Goal: Task Accomplishment & Management: Manage account settings

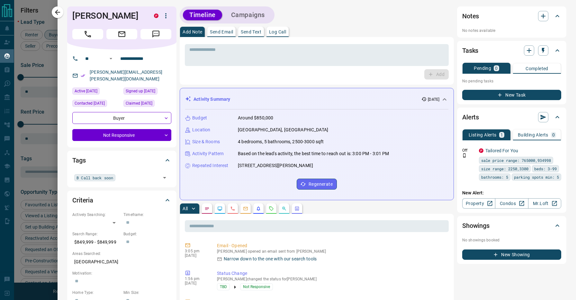
scroll to position [242, 455]
click at [288, 11] on div "Timeline Campaigns" at bounding box center [317, 14] width 274 height 17
click at [324, 12] on div "Timeline Campaigns" at bounding box center [317, 14] width 274 height 17
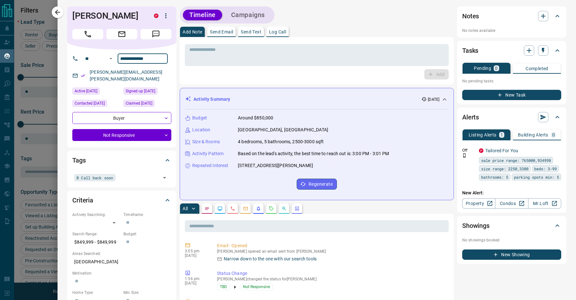
click at [312, 18] on div "Timeline Campaigns" at bounding box center [317, 14] width 274 height 17
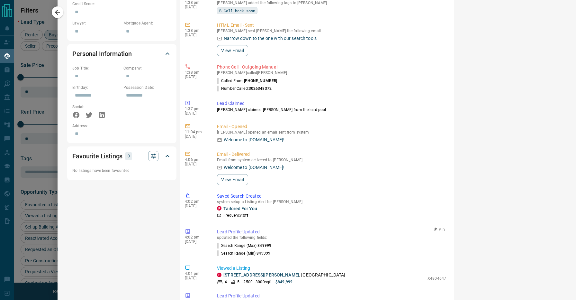
scroll to position [346, 0]
click at [457, 199] on div "Timeline Campaigns Add Note Send Email Send Text Log Call * ​ Add Activity Summ…" at bounding box center [373, 20] width 387 height 719
click at [313, 272] on div "P [STREET_ADDRESS][PERSON_NAME]" at bounding box center [320, 275] width 207 height 7
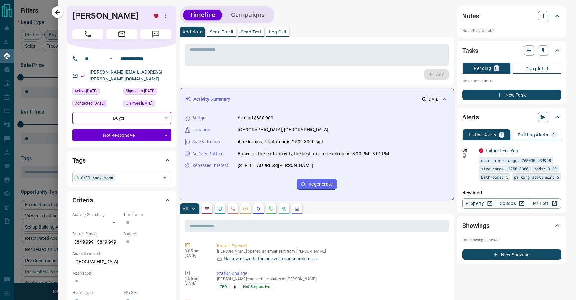
scroll to position [0, 0]
click at [134, 174] on input "text" at bounding box center [137, 177] width 41 height 7
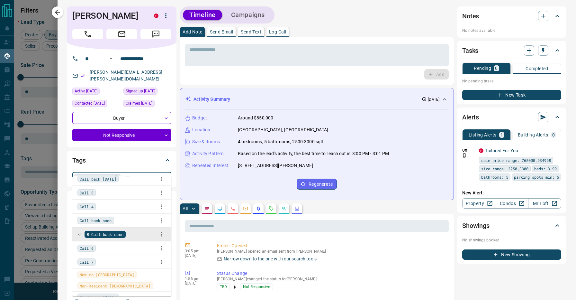
scroll to position [35, 0]
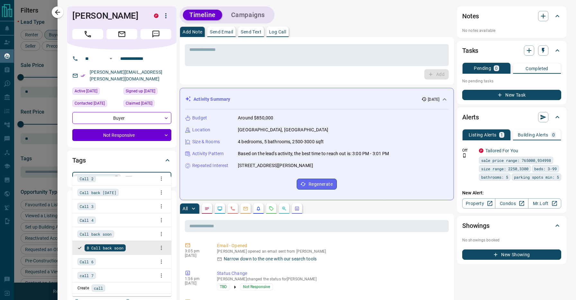
type input "******"
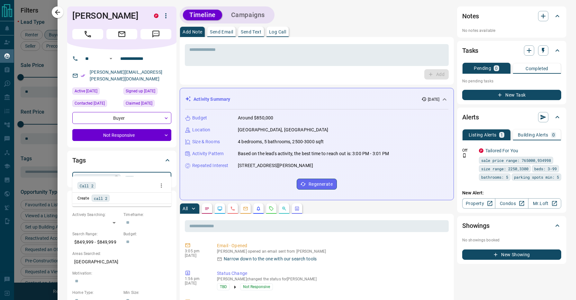
click at [127, 186] on div "Call 2" at bounding box center [122, 186] width 89 height 10
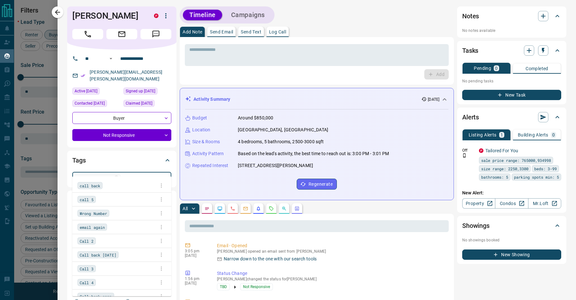
scroll to position [48, 0]
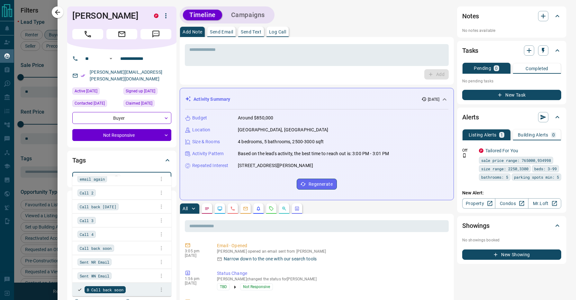
click at [347, 18] on div "Timeline Campaigns" at bounding box center [317, 14] width 274 height 17
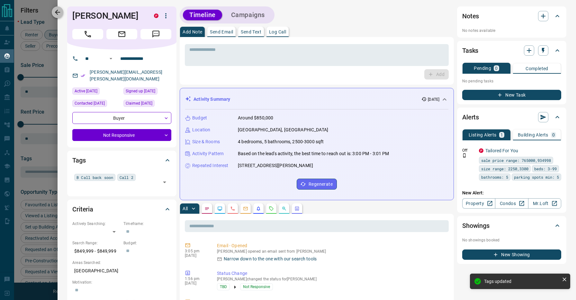
click at [62, 11] on button "button" at bounding box center [58, 12] width 12 height 12
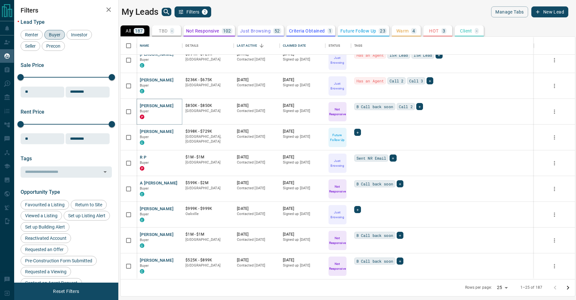
scroll to position [419, 0]
click at [150, 184] on button "A [PERSON_NAME]" at bounding box center [159, 183] width 38 height 6
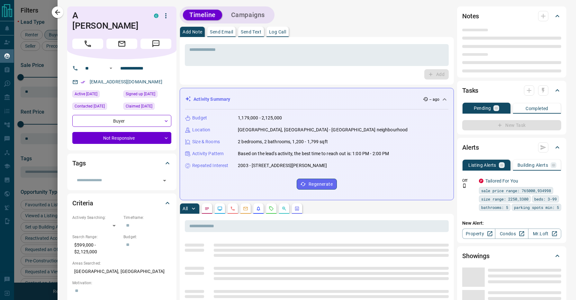
type input "**"
type input "**********"
type input "*"
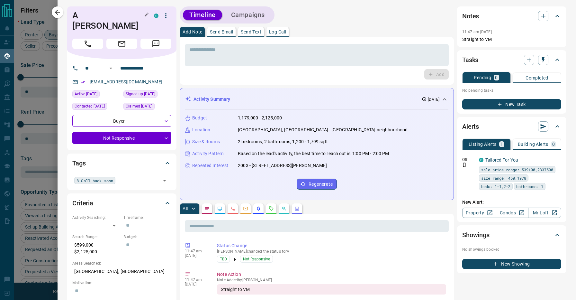
click at [97, 17] on h1 "A [PERSON_NAME]" at bounding box center [108, 20] width 72 height 21
click at [311, 13] on div "Timeline Campaigns" at bounding box center [317, 14] width 274 height 17
click at [279, 34] on p "Log Call" at bounding box center [277, 32] width 17 height 5
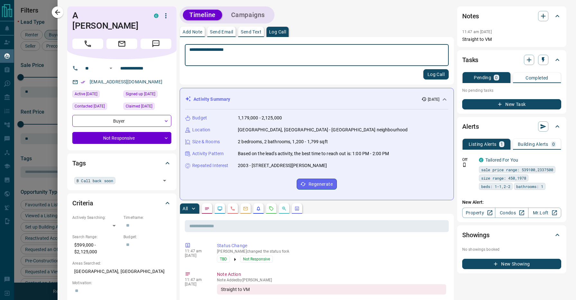
type textarea "**********"
click at [437, 74] on button "Log Call" at bounding box center [436, 74] width 25 height 10
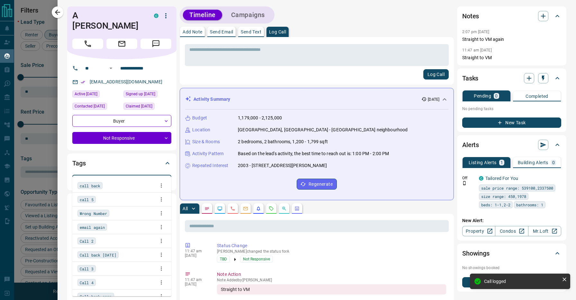
click at [135, 177] on input "text" at bounding box center [141, 180] width 36 height 7
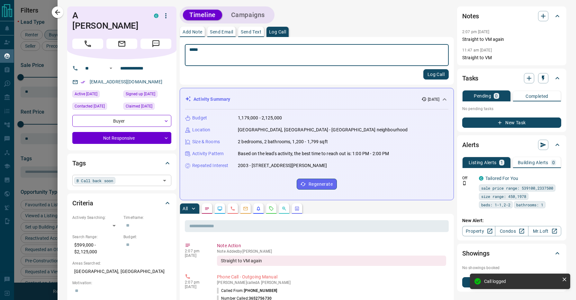
type textarea "******"
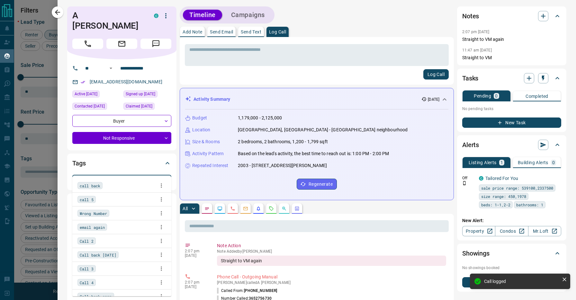
click at [144, 177] on input "text" at bounding box center [141, 180] width 36 height 7
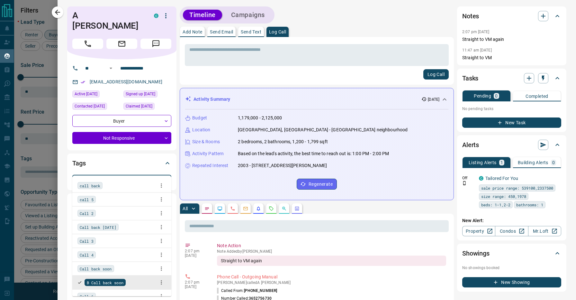
type input "******"
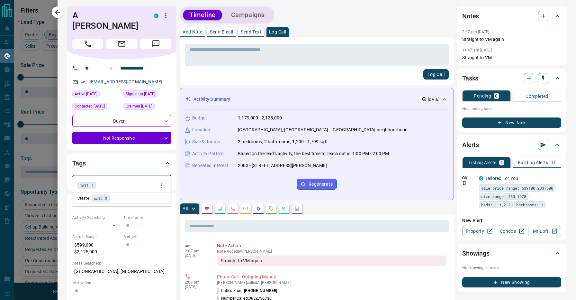
click at [111, 184] on div "Call 2" at bounding box center [122, 186] width 89 height 10
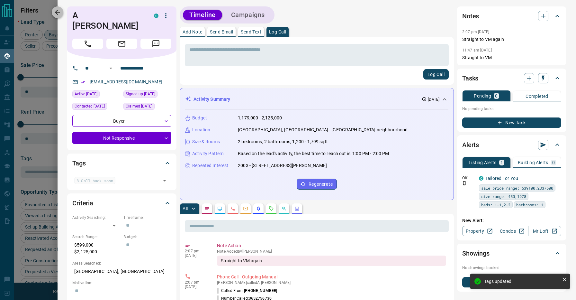
click at [60, 13] on icon "button" at bounding box center [58, 12] width 8 height 8
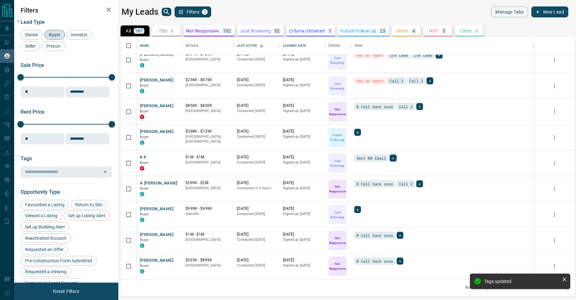
scroll to position [0, 0]
click at [152, 235] on button "[PERSON_NAME]" at bounding box center [157, 235] width 34 height 6
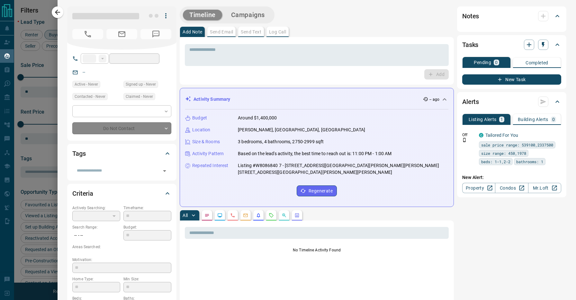
type input "**"
type input "**********"
type input "*"
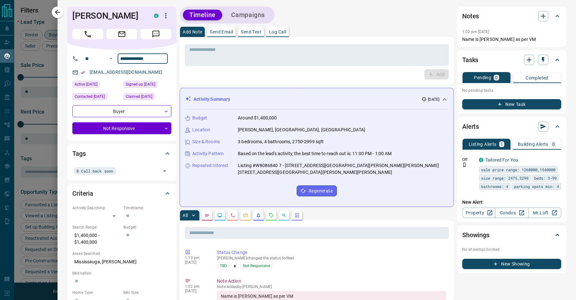
click at [337, 22] on div "Timeline Campaigns" at bounding box center [317, 14] width 274 height 17
click at [285, 11] on div "Timeline Campaigns" at bounding box center [317, 14] width 274 height 17
click at [284, 11] on div "Timeline Campaigns" at bounding box center [317, 14] width 274 height 17
click at [143, 170] on input "text" at bounding box center [137, 170] width 41 height 7
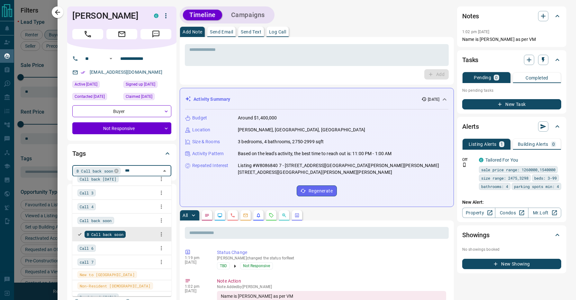
scroll to position [35, 0]
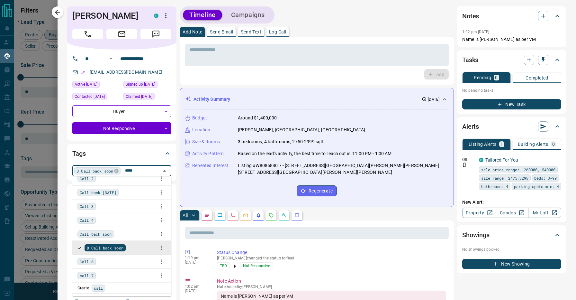
type input "******"
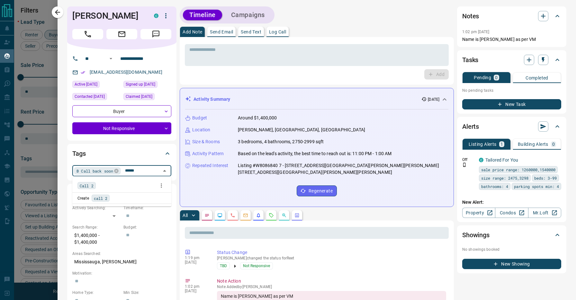
click at [127, 187] on div "Call 2" at bounding box center [122, 186] width 89 height 10
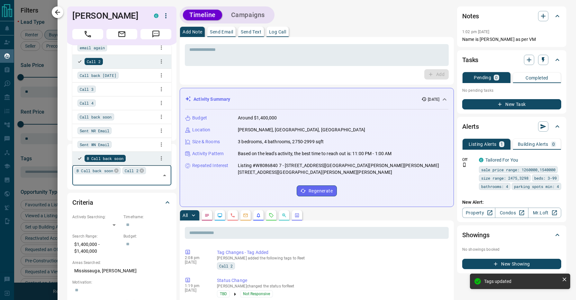
click at [60, 12] on icon "button" at bounding box center [57, 12] width 5 height 5
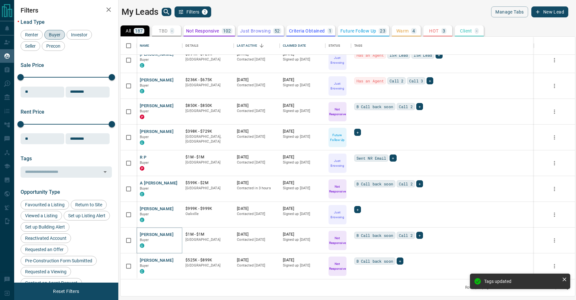
scroll to position [0, 0]
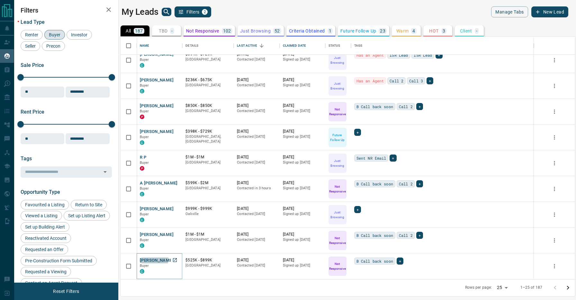
click at [154, 259] on button "[PERSON_NAME]" at bounding box center [157, 260] width 34 height 6
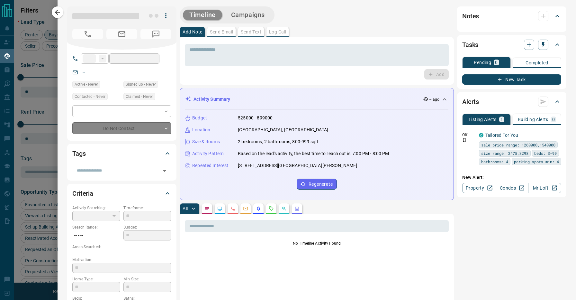
type input "**"
type input "**********"
type input "*"
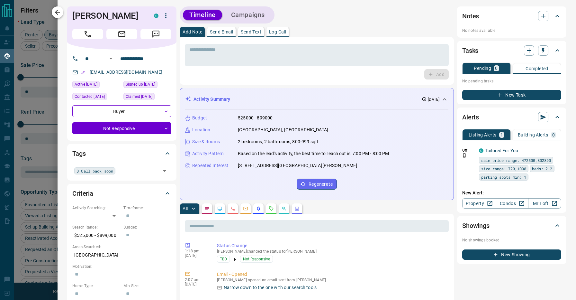
click at [60, 13] on icon "button" at bounding box center [58, 12] width 8 height 8
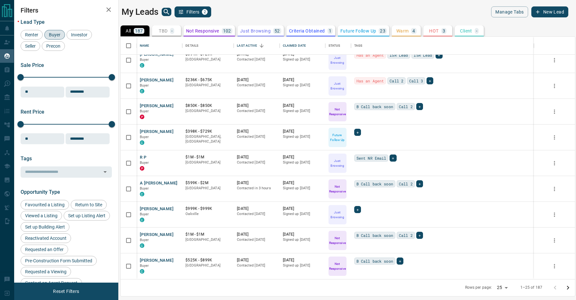
click at [373, 288] on div "Rows per page: 25 ** 1–25 of 187" at bounding box center [348, 287] width 455 height 17
click at [571, 287] on icon "Go to next page" at bounding box center [569, 288] width 8 height 8
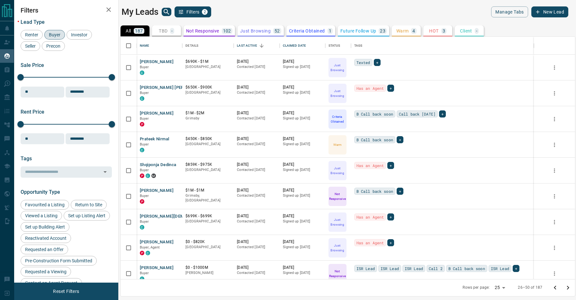
click at [245, 7] on div "My Leads Filters 2" at bounding box center [234, 11] width 224 height 11
click at [146, 113] on button "[PERSON_NAME]" at bounding box center [157, 113] width 34 height 6
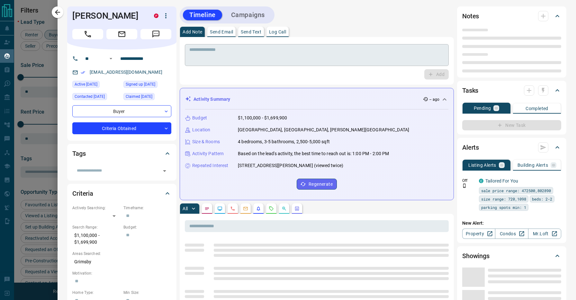
type input "**"
type input "**********"
type input "*"
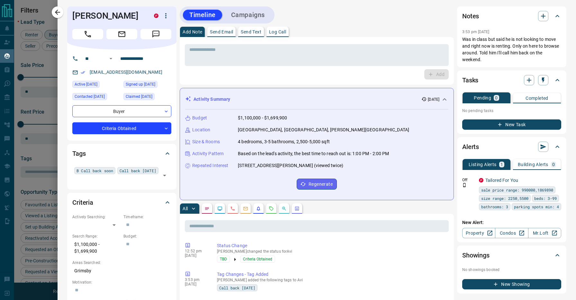
click at [311, 20] on div "Timeline Campaigns" at bounding box center [317, 14] width 274 height 17
click at [62, 12] on button "button" at bounding box center [58, 12] width 12 height 12
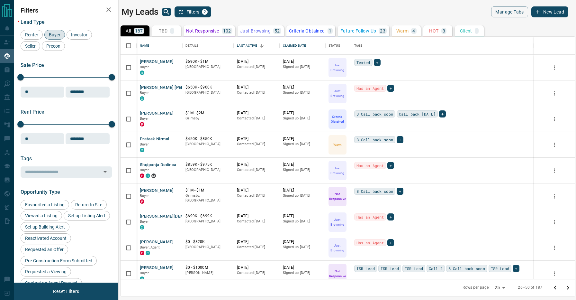
click at [232, 15] on div "My Leads Filters 2" at bounding box center [234, 11] width 224 height 11
click at [149, 189] on button "[PERSON_NAME]" at bounding box center [157, 191] width 34 height 6
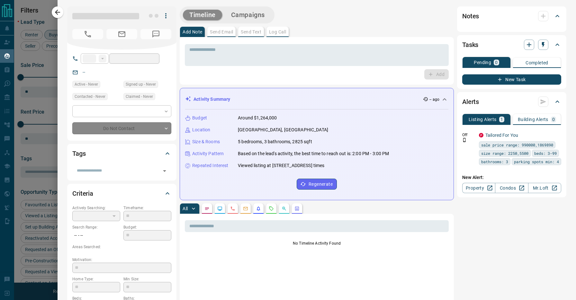
type input "**"
type input "**********"
type input "*"
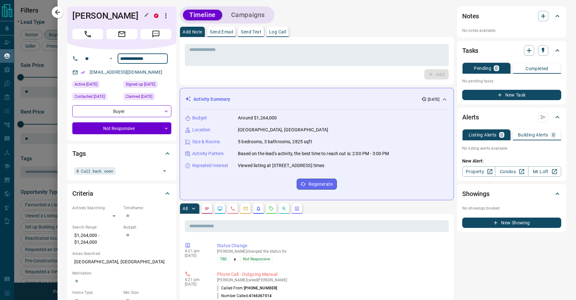
click at [93, 18] on h1 "[PERSON_NAME]" at bounding box center [108, 16] width 72 height 10
click at [314, 20] on div "Timeline Campaigns" at bounding box center [317, 14] width 274 height 17
click at [166, 16] on icon "button" at bounding box center [165, 15] width 1 height 5
click at [110, 18] on div at bounding box center [288, 150] width 576 height 300
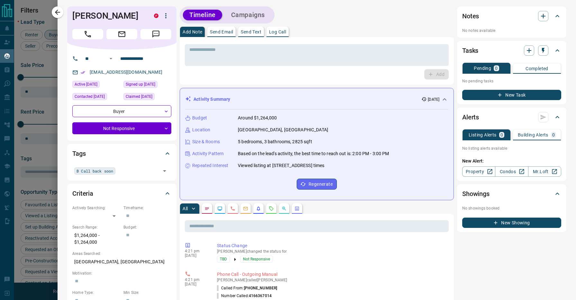
click at [95, 14] on h1 "[PERSON_NAME]" at bounding box center [108, 16] width 72 height 10
click at [88, 17] on h1 "[PERSON_NAME]" at bounding box center [108, 16] width 72 height 10
click at [166, 18] on icon "button" at bounding box center [165, 15] width 1 height 5
click at [116, 18] on div at bounding box center [288, 150] width 576 height 300
click at [93, 18] on h1 "[PERSON_NAME]" at bounding box center [108, 16] width 72 height 10
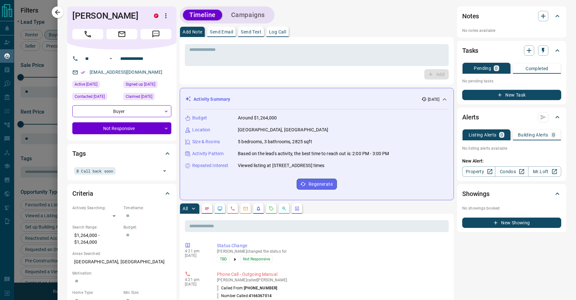
click at [86, 16] on h1 "[PERSON_NAME]" at bounding box center [108, 16] width 72 height 10
click at [94, 19] on h1 "[PERSON_NAME]" at bounding box center [108, 16] width 72 height 10
click at [145, 15] on icon "button" at bounding box center [146, 14] width 5 height 5
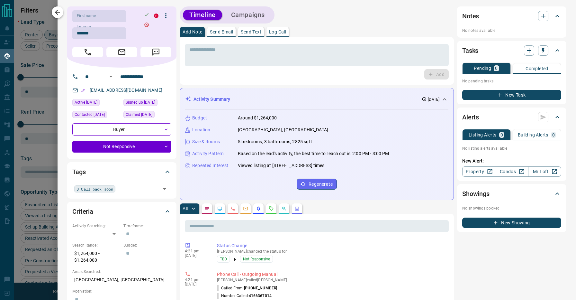
click at [60, 13] on icon "button" at bounding box center [58, 12] width 8 height 8
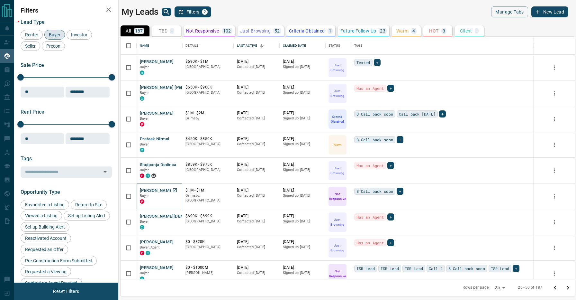
click at [150, 189] on button "[PERSON_NAME]" at bounding box center [157, 191] width 34 height 6
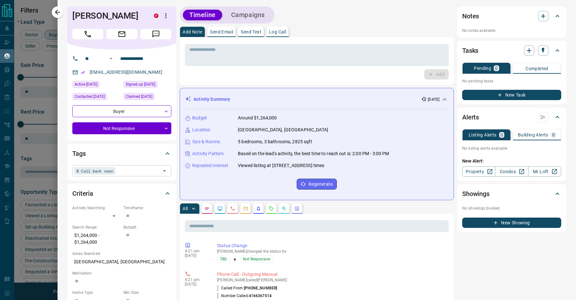
click at [143, 168] on input "text" at bounding box center [137, 170] width 41 height 7
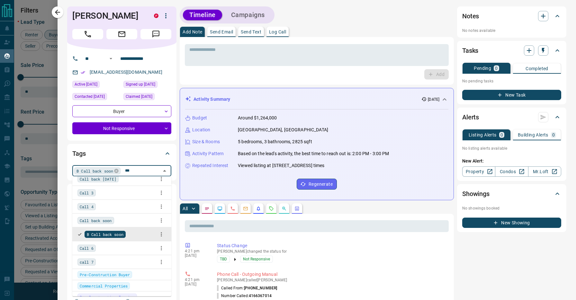
scroll to position [35, 0]
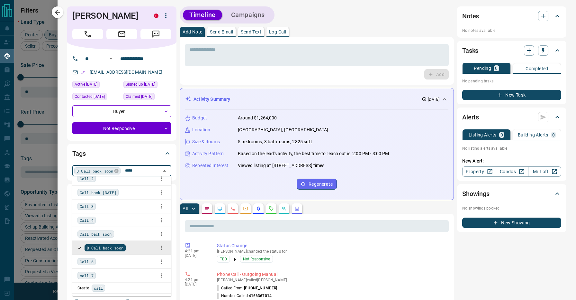
type input "******"
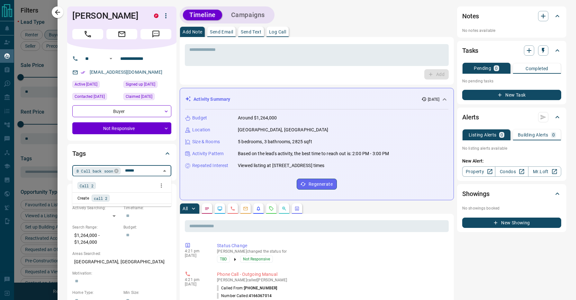
scroll to position [0, 0]
click at [122, 183] on div "Call 2" at bounding box center [122, 186] width 89 height 10
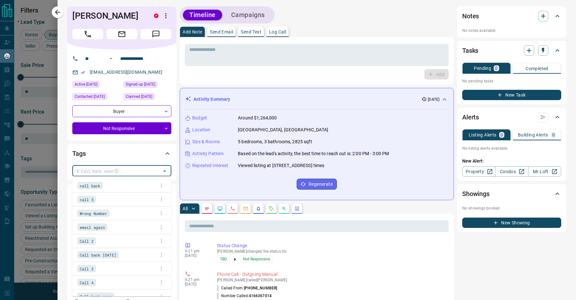
scroll to position [48, 0]
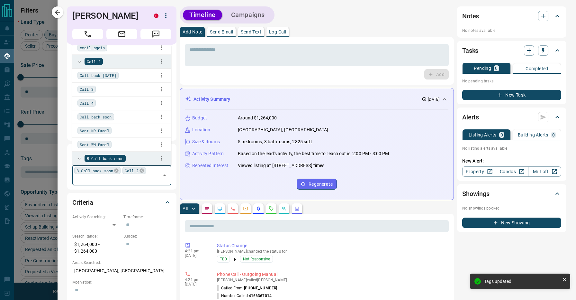
click at [291, 13] on div "Timeline Campaigns" at bounding box center [317, 14] width 274 height 17
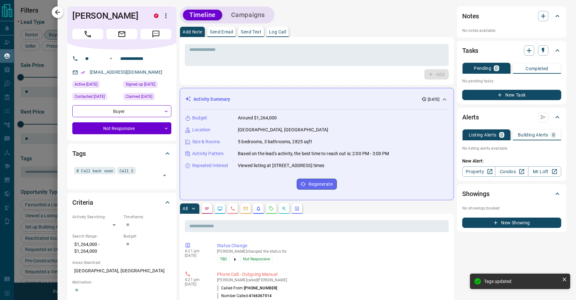
click at [61, 11] on icon "button" at bounding box center [58, 12] width 8 height 8
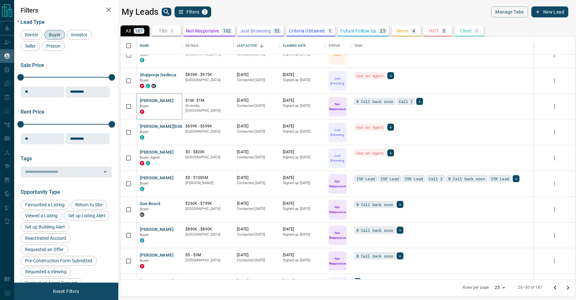
scroll to position [118, 0]
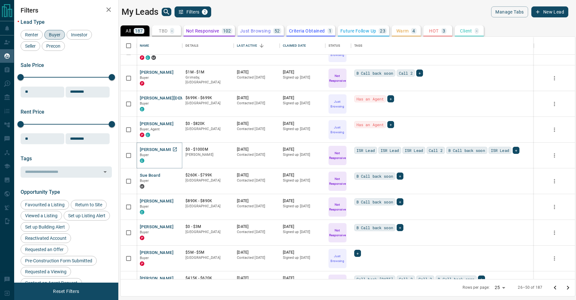
click at [148, 149] on button "[PERSON_NAME]" at bounding box center [157, 150] width 34 height 6
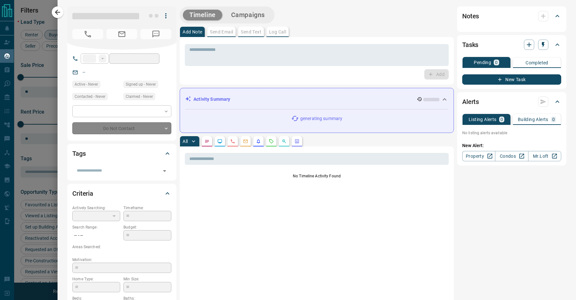
type input "**"
type input "**********"
type input "*"
type input "*********"
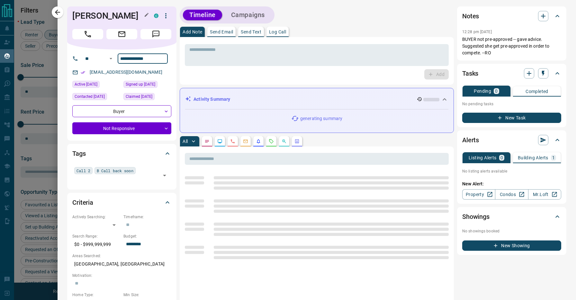
click at [82, 12] on h1 "[PERSON_NAME]" at bounding box center [108, 16] width 72 height 10
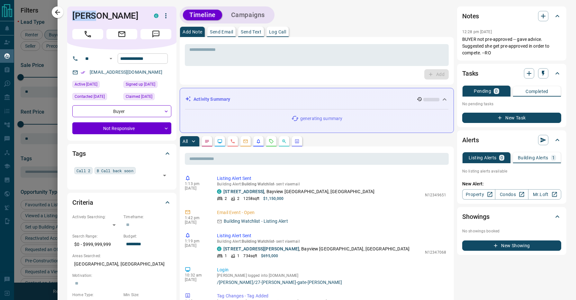
click at [135, 59] on input "**********" at bounding box center [143, 58] width 50 height 10
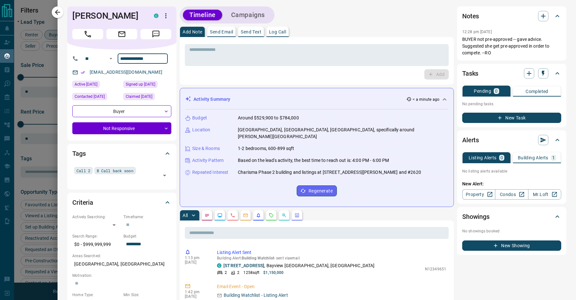
click at [363, 210] on div "All" at bounding box center [317, 215] width 274 height 10
click at [361, 210] on div "All" at bounding box center [317, 215] width 274 height 10
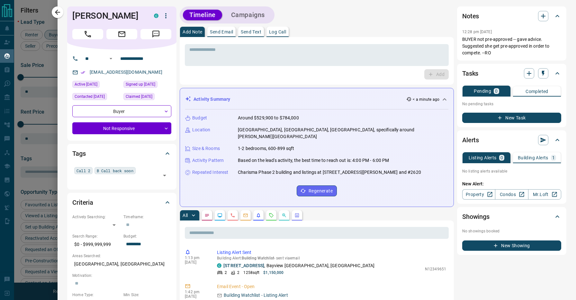
click at [365, 210] on div "All" at bounding box center [317, 215] width 274 height 10
click at [366, 210] on div "All" at bounding box center [317, 215] width 274 height 10
click at [137, 180] on input "text" at bounding box center [116, 179] width 85 height 7
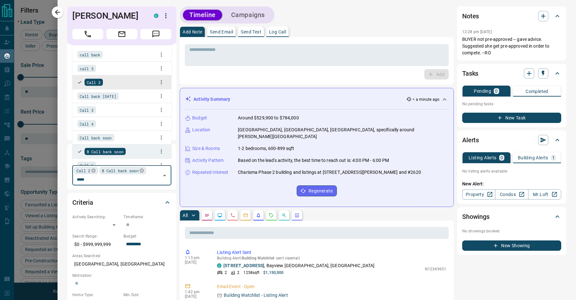
type input "******"
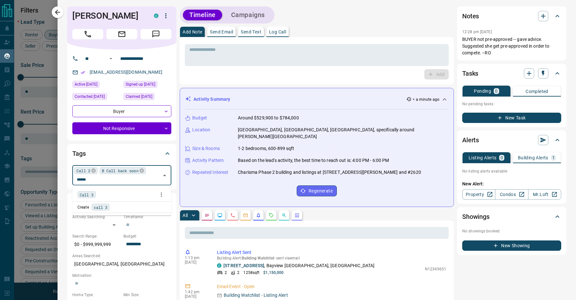
click at [120, 191] on div "Call 3" at bounding box center [122, 195] width 89 height 10
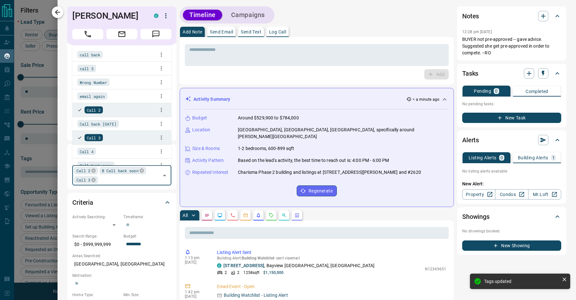
click at [60, 12] on icon "button" at bounding box center [57, 12] width 5 height 5
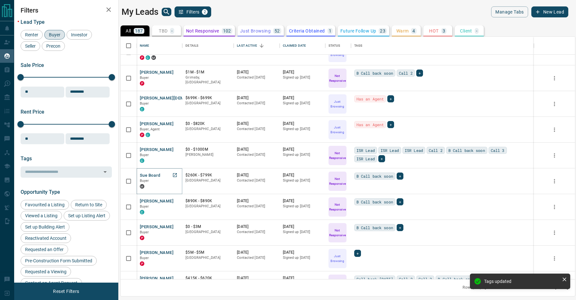
click at [151, 176] on button "Sue Board" at bounding box center [150, 175] width 20 height 6
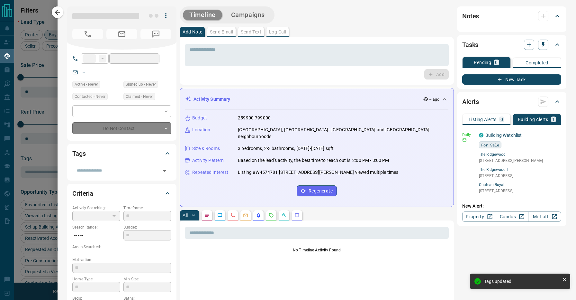
type input "**"
type input "**********"
type input "*"
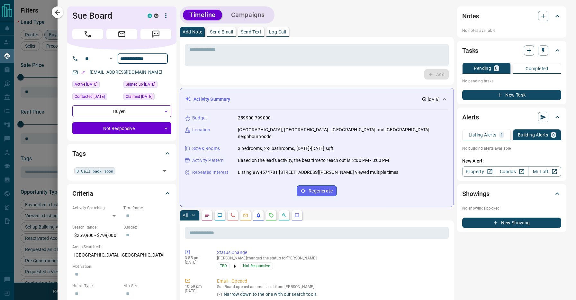
click at [328, 21] on div "Timeline Campaigns" at bounding box center [317, 14] width 274 height 17
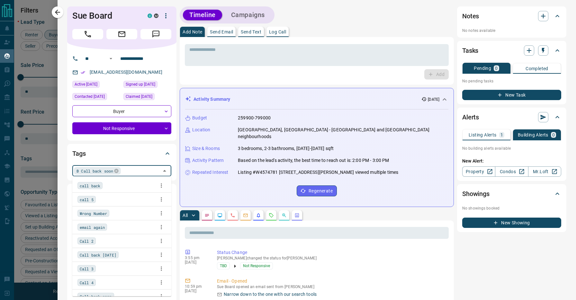
click at [135, 168] on input "text" at bounding box center [141, 170] width 36 height 7
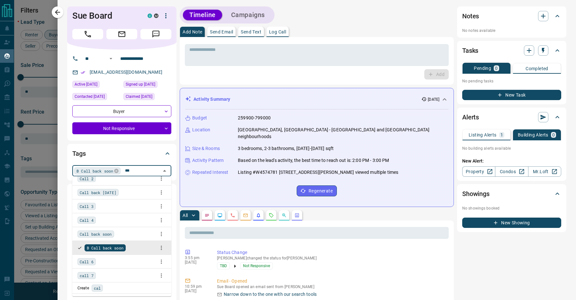
scroll to position [35, 0]
type input "******"
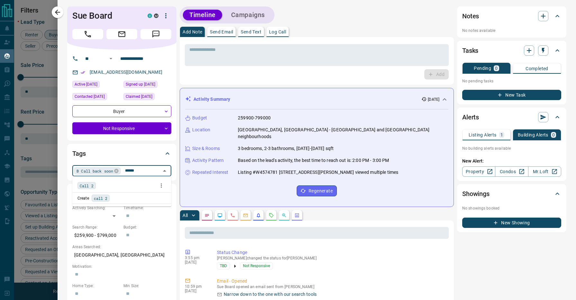
scroll to position [0, 0]
click at [116, 185] on div "Call 2" at bounding box center [122, 186] width 89 height 10
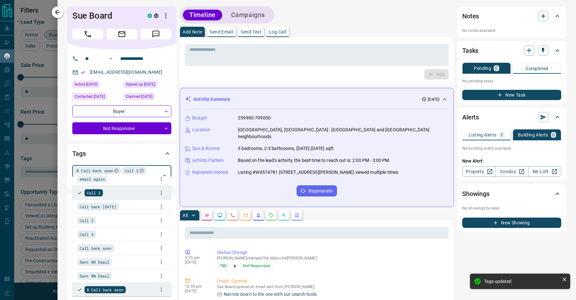
click at [58, 10] on icon "button" at bounding box center [57, 12] width 5 height 5
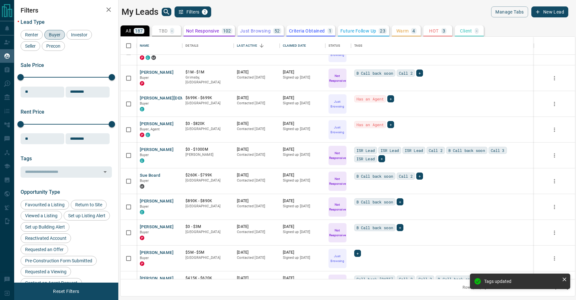
click at [244, 10] on div "My Leads Filters 2" at bounding box center [234, 11] width 224 height 11
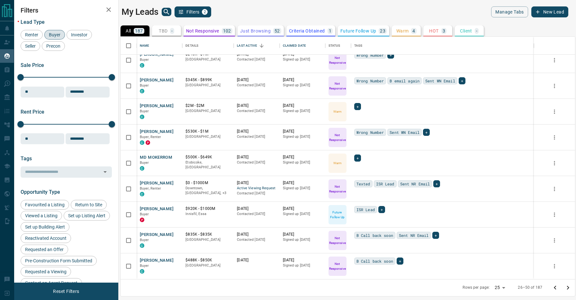
scroll to position [419, 0]
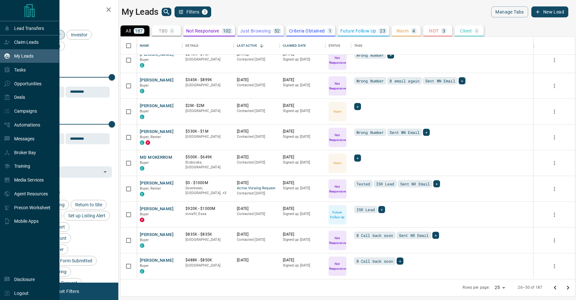
click at [27, 55] on p "My Leads" at bounding box center [23, 55] width 19 height 5
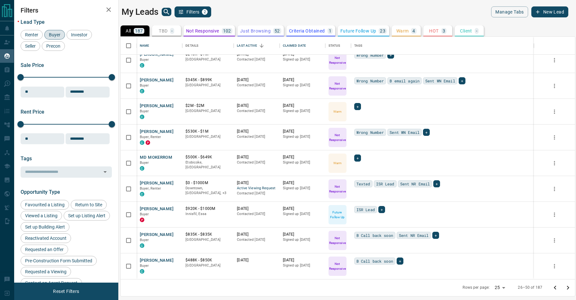
click at [52, 32] on span "Buyer" at bounding box center [55, 34] width 16 height 5
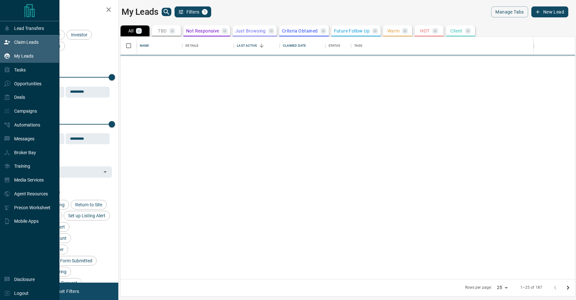
scroll to position [0, 0]
click at [9, 42] on icon at bounding box center [7, 42] width 6 height 4
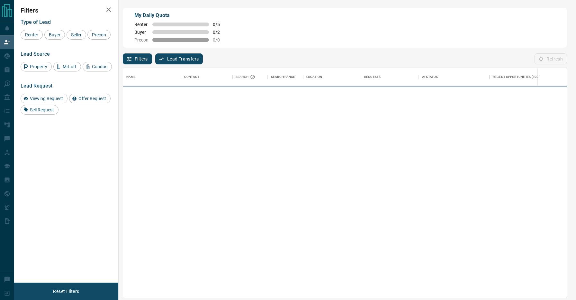
scroll to position [229, 444]
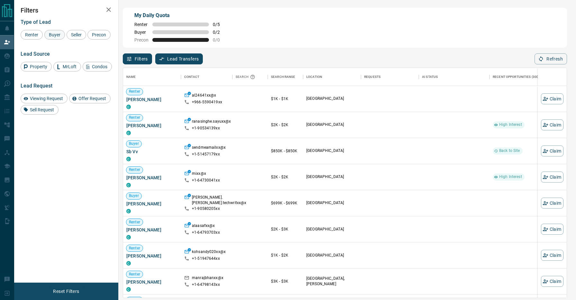
click at [56, 37] on span "Buyer" at bounding box center [55, 34] width 16 height 5
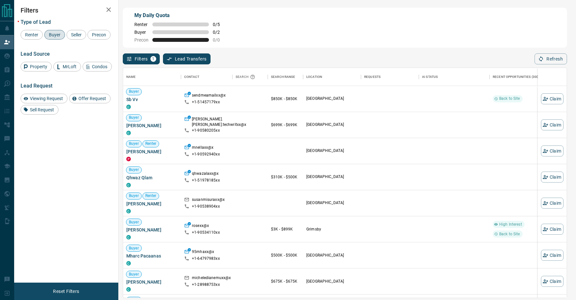
click at [275, 56] on div "Filters 1 Lead Transfers 0 Refresh" at bounding box center [345, 56] width 445 height 17
click at [271, 52] on div "Filters 1 Lead Transfers 0 Refresh" at bounding box center [345, 56] width 445 height 17
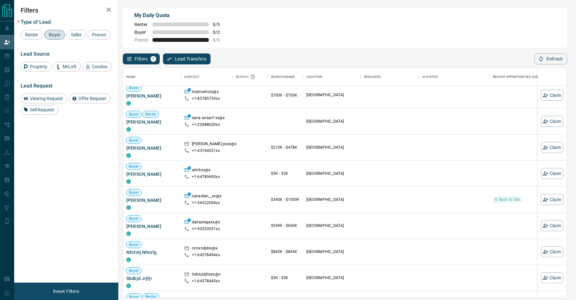
scroll to position [552, 0]
click at [551, 224] on button "Claim" at bounding box center [552, 224] width 23 height 11
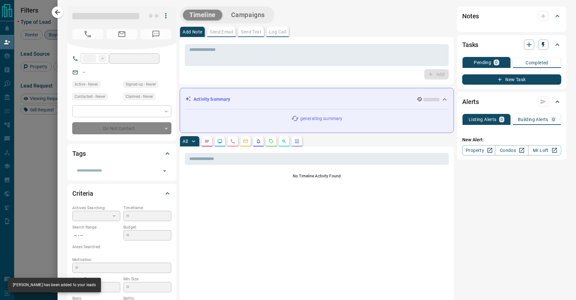
type input "**"
type input "**********"
type input "**"
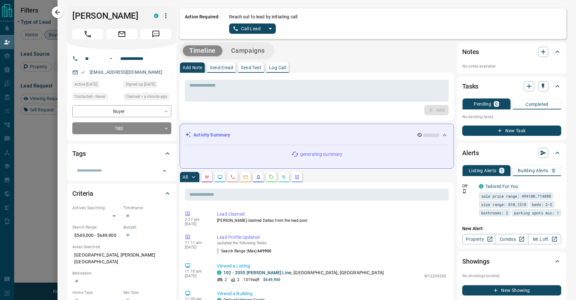
scroll to position [0, 0]
click at [270, 27] on icon "split button" at bounding box center [271, 29] width 8 height 8
click at [256, 51] on li "Log Manual Call" at bounding box center [252, 51] width 39 height 10
click at [248, 29] on button "Log Manual Call" at bounding box center [250, 28] width 42 height 10
click at [248, 28] on button "No" at bounding box center [247, 28] width 11 height 10
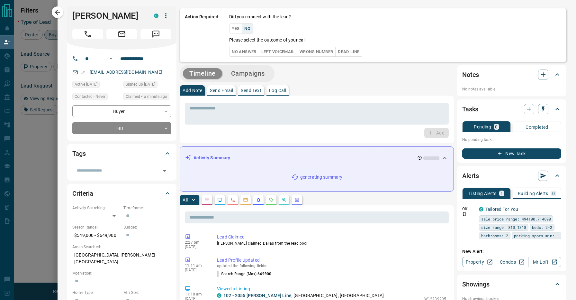
click at [246, 51] on button "No Answer" at bounding box center [244, 52] width 30 height 10
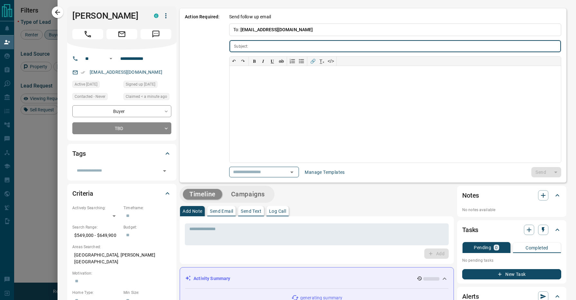
type input "**********"
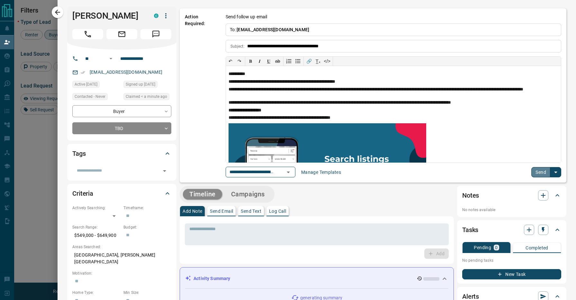
click at [539, 173] on button "Send" at bounding box center [541, 172] width 19 height 10
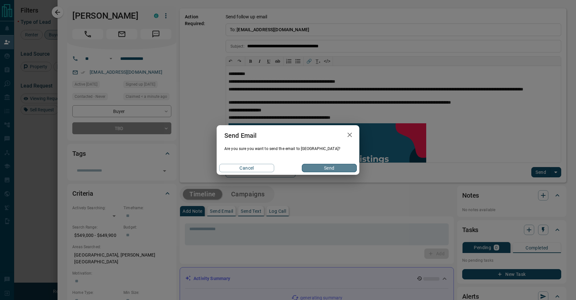
click at [325, 166] on button "Send" at bounding box center [329, 168] width 55 height 8
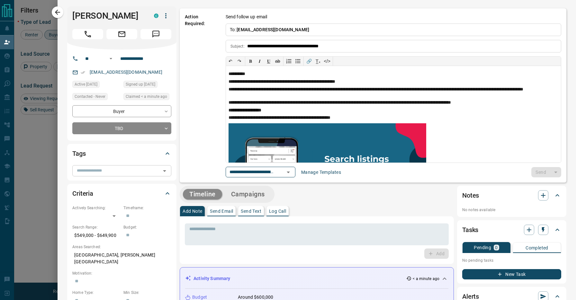
click at [139, 169] on input "text" at bounding box center [116, 170] width 85 height 7
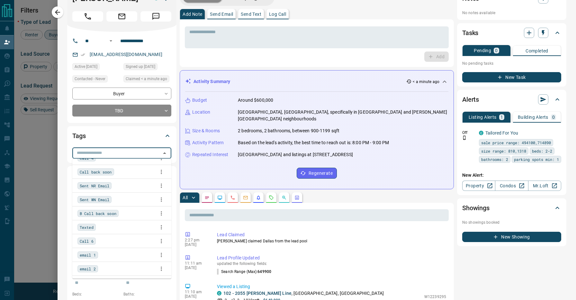
scroll to position [108, 0]
click at [134, 215] on div "B Call back soon" at bounding box center [122, 212] width 89 height 10
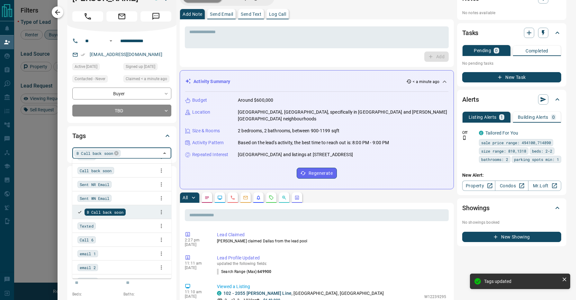
click at [59, 9] on icon "button" at bounding box center [58, 12] width 8 height 8
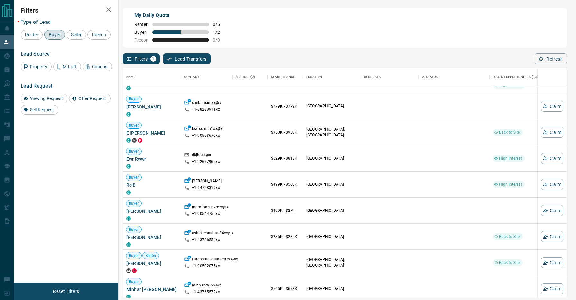
scroll to position [856, 0]
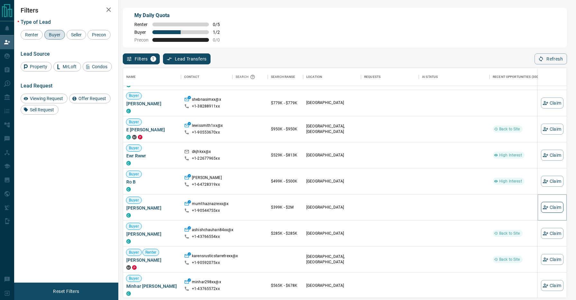
click at [555, 207] on button "Claim" at bounding box center [552, 207] width 23 height 11
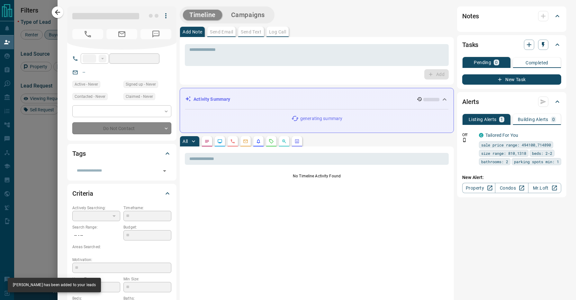
type input "**"
type input "**********"
type input "**"
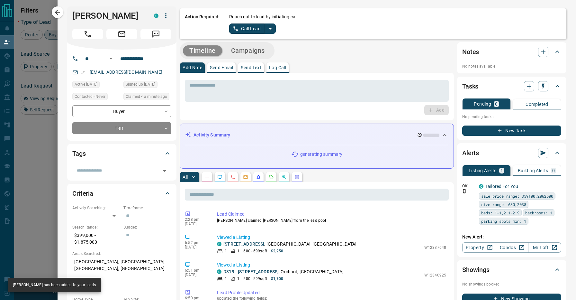
click at [444, 131] on icon at bounding box center [445, 135] width 8 height 8
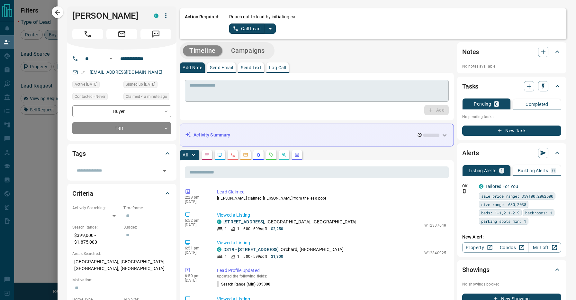
scroll to position [0, 0]
click at [271, 32] on button "split button" at bounding box center [270, 28] width 11 height 10
click at [253, 50] on li "Log Manual Call" at bounding box center [252, 51] width 39 height 10
click at [252, 24] on button "Log Manual Call" at bounding box center [250, 28] width 42 height 10
click at [252, 29] on button "No" at bounding box center [247, 28] width 11 height 10
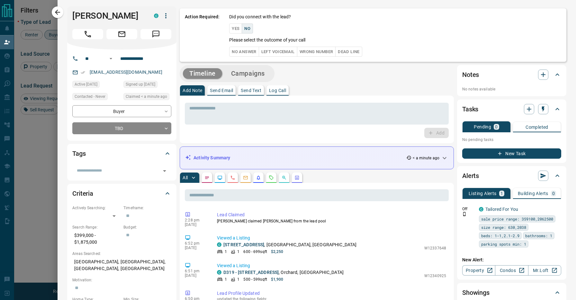
click at [244, 49] on button "No Answer" at bounding box center [244, 52] width 30 height 10
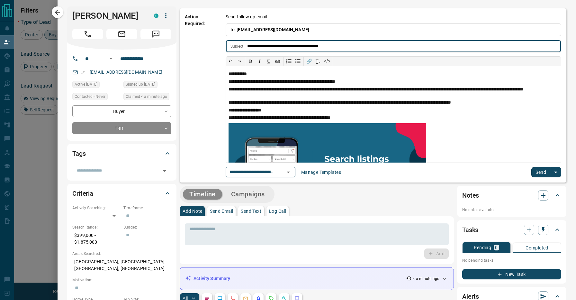
click at [546, 170] on button "Send" at bounding box center [541, 172] width 19 height 10
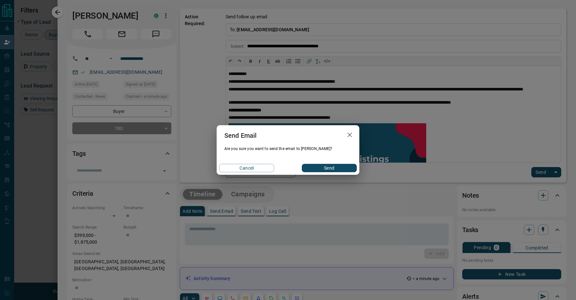
click at [350, 166] on button "Send" at bounding box center [329, 168] width 55 height 8
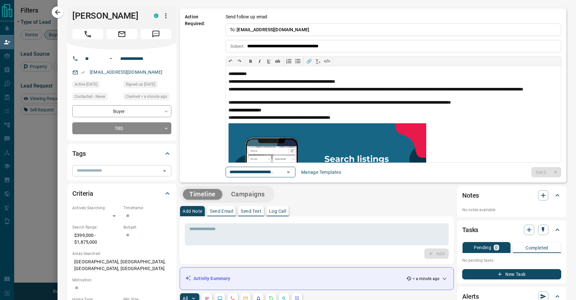
click at [119, 171] on input "text" at bounding box center [116, 170] width 85 height 7
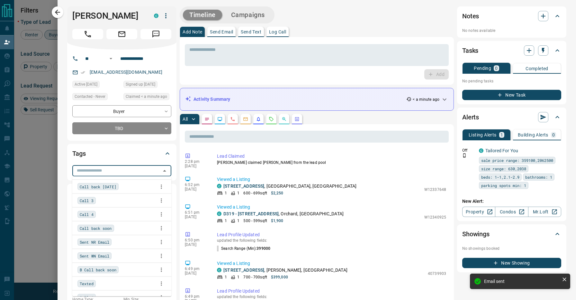
scroll to position [72, 0]
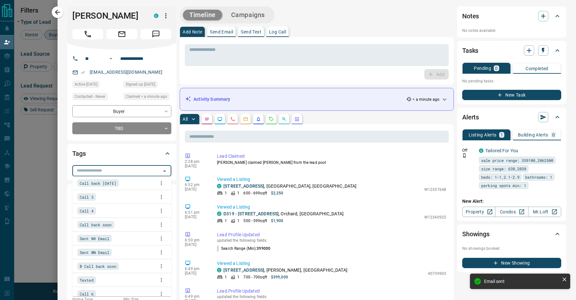
click at [126, 268] on div "B Call back soon" at bounding box center [122, 266] width 89 height 10
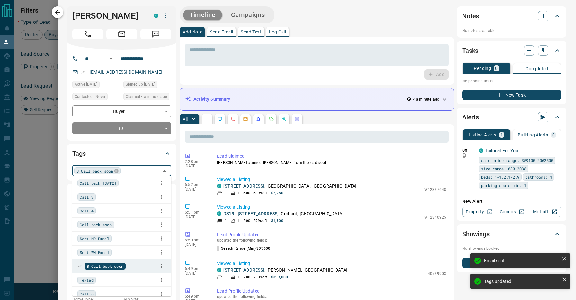
click at [59, 12] on icon "button" at bounding box center [57, 12] width 5 height 5
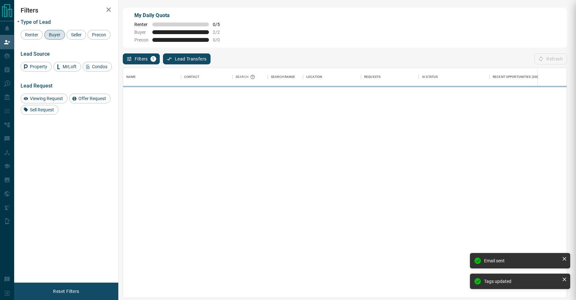
scroll to position [0, 0]
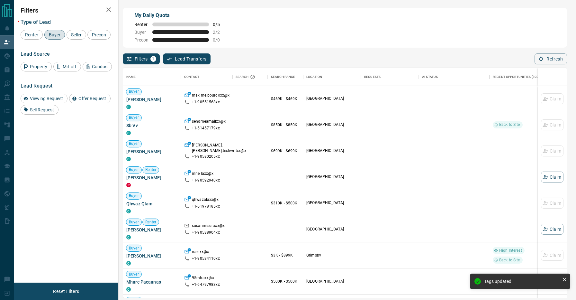
click at [52, 36] on span "Buyer" at bounding box center [55, 34] width 16 height 5
click at [32, 34] on span "Renter" at bounding box center [32, 34] width 18 height 5
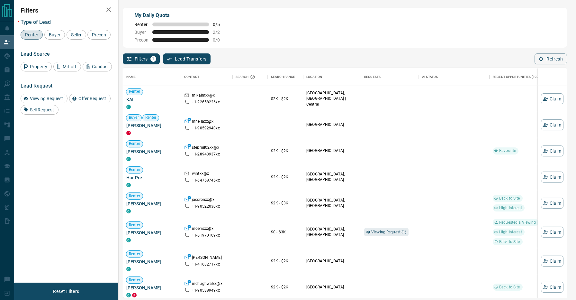
scroll to position [248, 0]
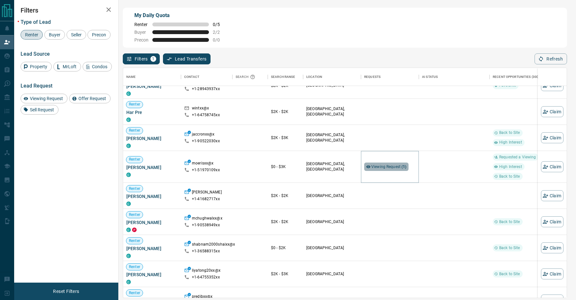
click at [394, 169] on span "Viewing Request ( 1 )" at bounding box center [389, 166] width 35 height 5
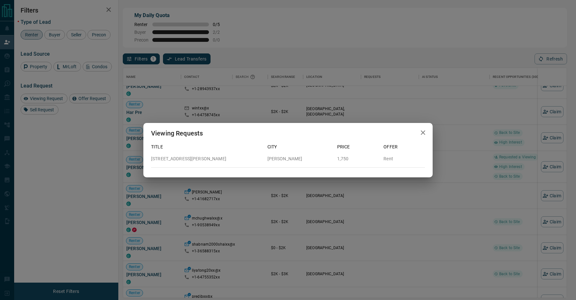
click at [370, 204] on div "Viewing Requests Title City Price Offer [STREET_ADDRESS][PERSON_NAME][PERSON_NA…" at bounding box center [288, 150] width 576 height 300
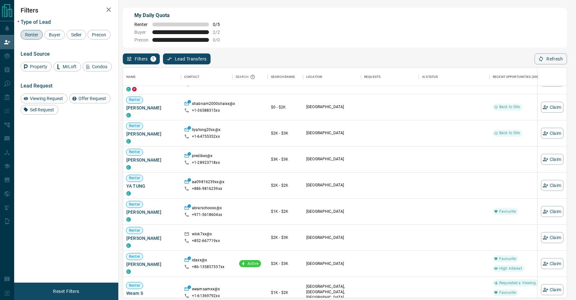
scroll to position [446, 0]
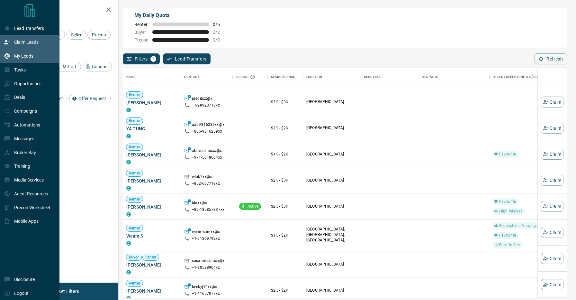
click at [8, 54] on icon at bounding box center [7, 55] width 5 height 5
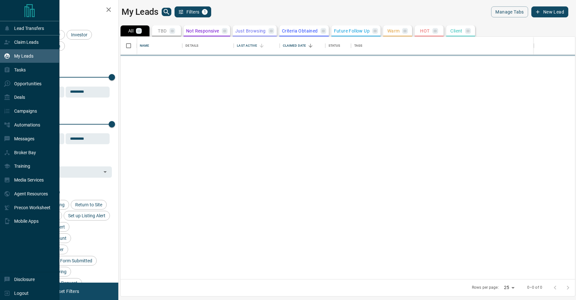
scroll to position [0, 0]
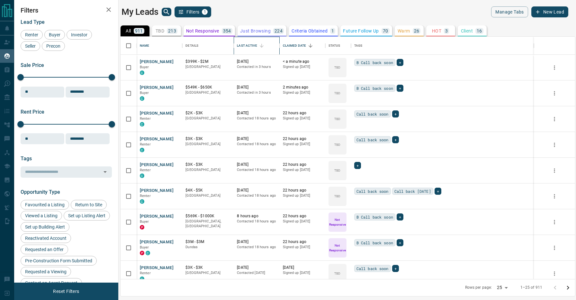
click at [250, 41] on div "Last Active" at bounding box center [247, 46] width 20 height 18
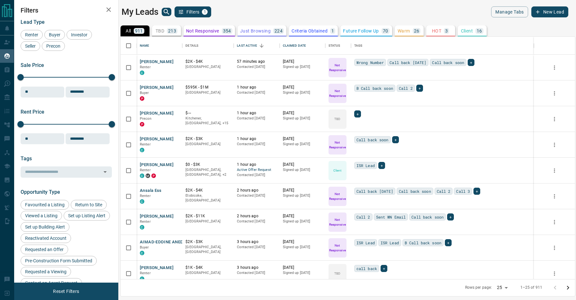
click at [313, 13] on div "My Leads Filters 1" at bounding box center [234, 11] width 224 height 11
click at [60, 173] on input "text" at bounding box center [61, 171] width 77 height 7
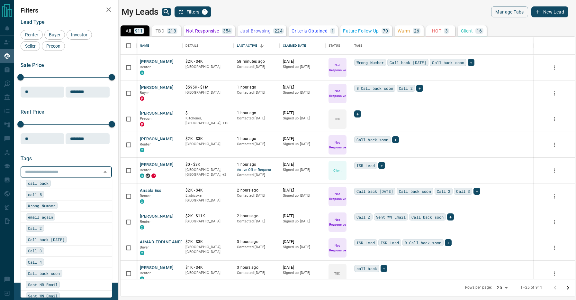
scroll to position [488, 0]
click at [76, 237] on div "Call back [DATE]" at bounding box center [66, 238] width 81 height 7
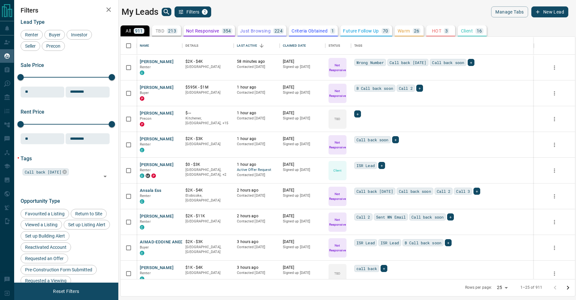
click at [264, 14] on div "My Leads Filters 2" at bounding box center [234, 11] width 224 height 11
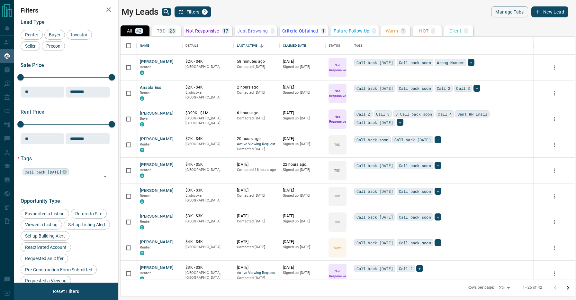
click at [271, 10] on div "My Leads Filters 2" at bounding box center [234, 11] width 224 height 11
